Goal: Task Accomplishment & Management: Use online tool/utility

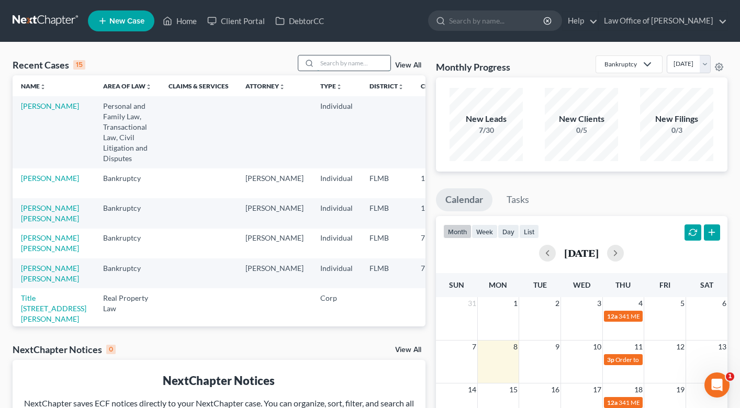
click at [342, 63] on input "search" at bounding box center [353, 63] width 73 height 15
type input "6007"
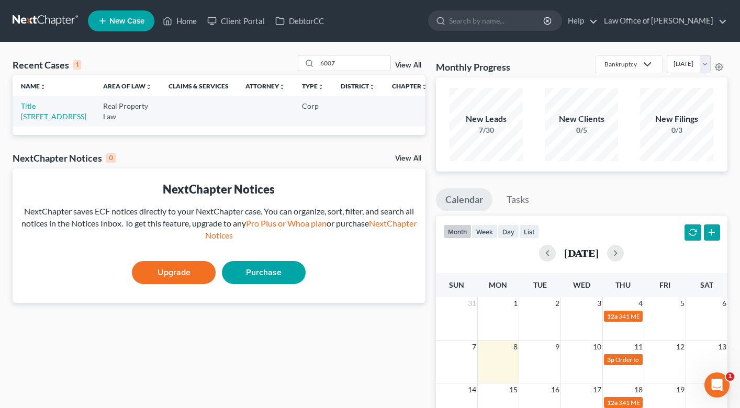
click at [34, 126] on td "Title [STREET_ADDRESS]" at bounding box center [54, 111] width 82 height 30
click at [28, 121] on link "Title [STREET_ADDRESS]" at bounding box center [53, 111] width 65 height 19
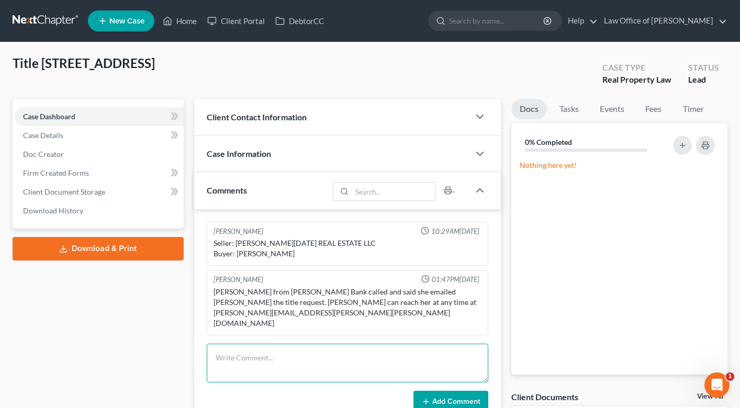
click at [273, 344] on textarea at bounding box center [348, 363] width 282 height 39
drag, startPoint x: 254, startPoint y: 337, endPoint x: 272, endPoint y: 338, distance: 17.8
click at [272, 344] on textarea "TITLE AND [PERSON_NAME] ORDERED." at bounding box center [348, 363] width 282 height 39
click at [390, 344] on textarea "TITLE AND LIEN SEARCH ORDERED." at bounding box center [348, 363] width 282 height 39
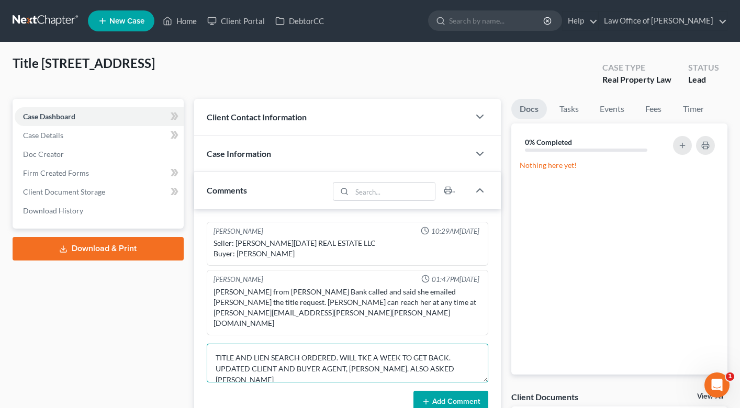
scroll to position [2, 0]
type textarea "TITLE AND LIEN SEARCH ORDERED. WILL TKE A WEEK TO GET BACK. UPDATED CLIENT AND …"
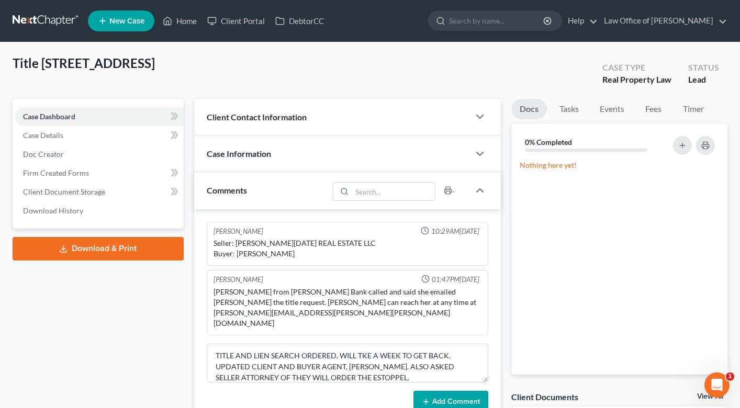
click at [457, 391] on button "Add Comment" at bounding box center [451, 402] width 75 height 22
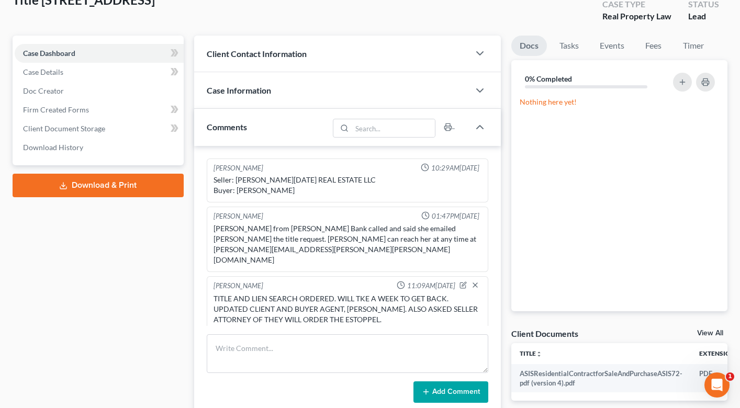
scroll to position [0, 0]
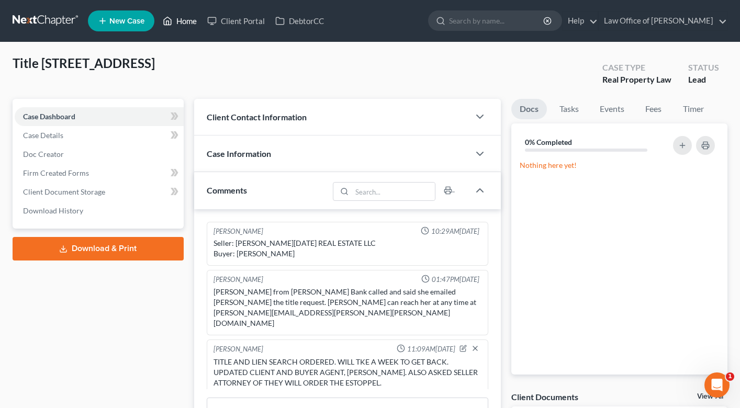
click at [186, 26] on link "Home" at bounding box center [180, 21] width 45 height 19
